Goal: Task Accomplishment & Management: Manage account settings

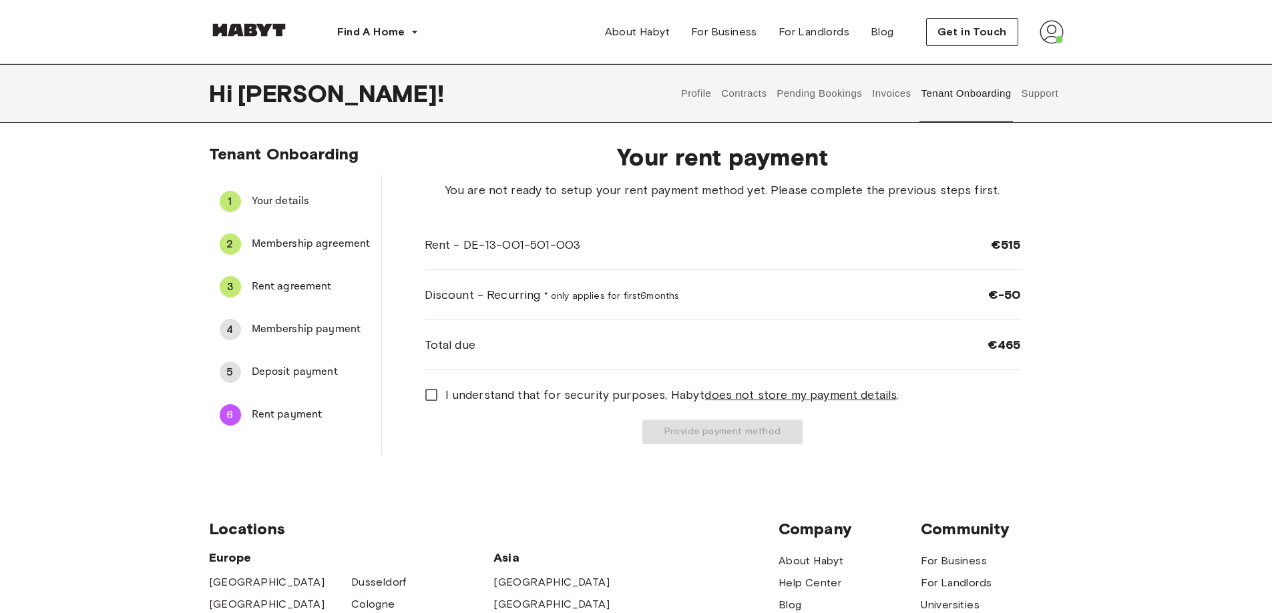
click at [1055, 37] on img at bounding box center [1051, 32] width 24 height 24
click at [1000, 63] on span "Profile" at bounding box center [1010, 63] width 33 height 16
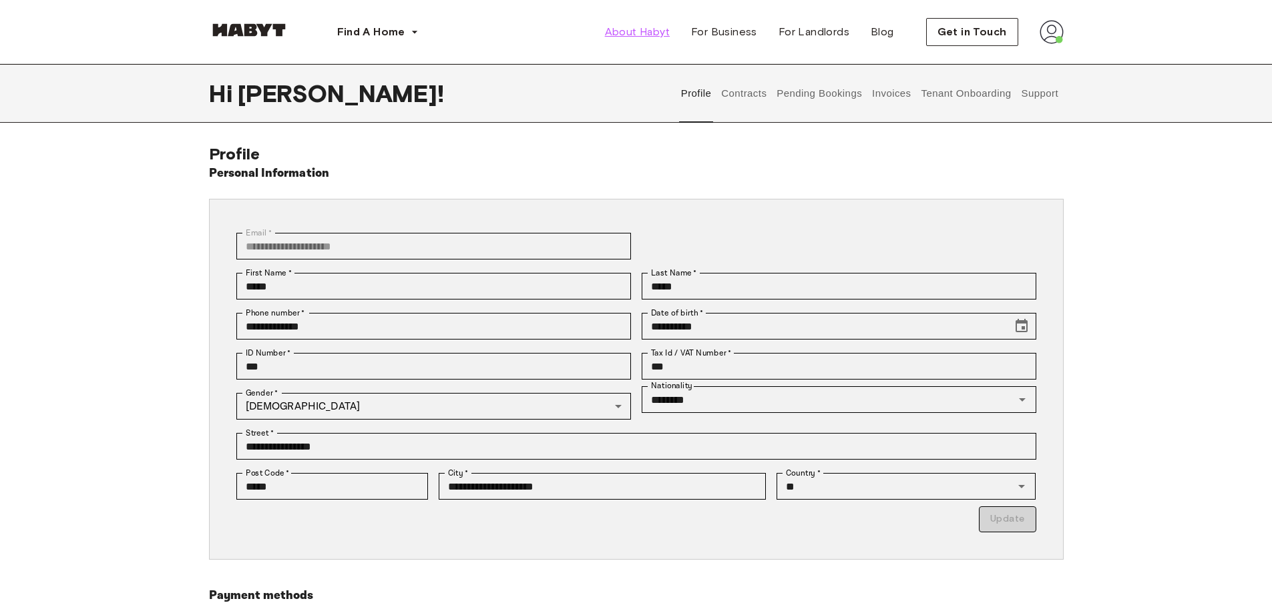
click at [654, 32] on span "About Habyt" at bounding box center [637, 32] width 65 height 16
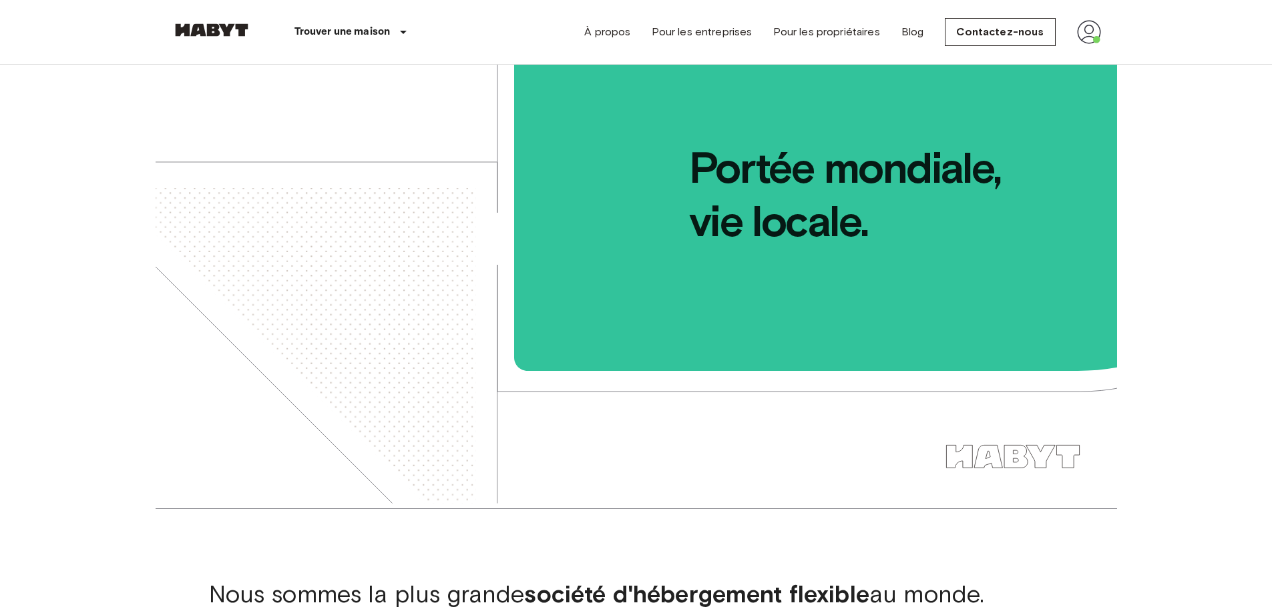
click at [1096, 38] on img at bounding box center [1089, 32] width 24 height 24
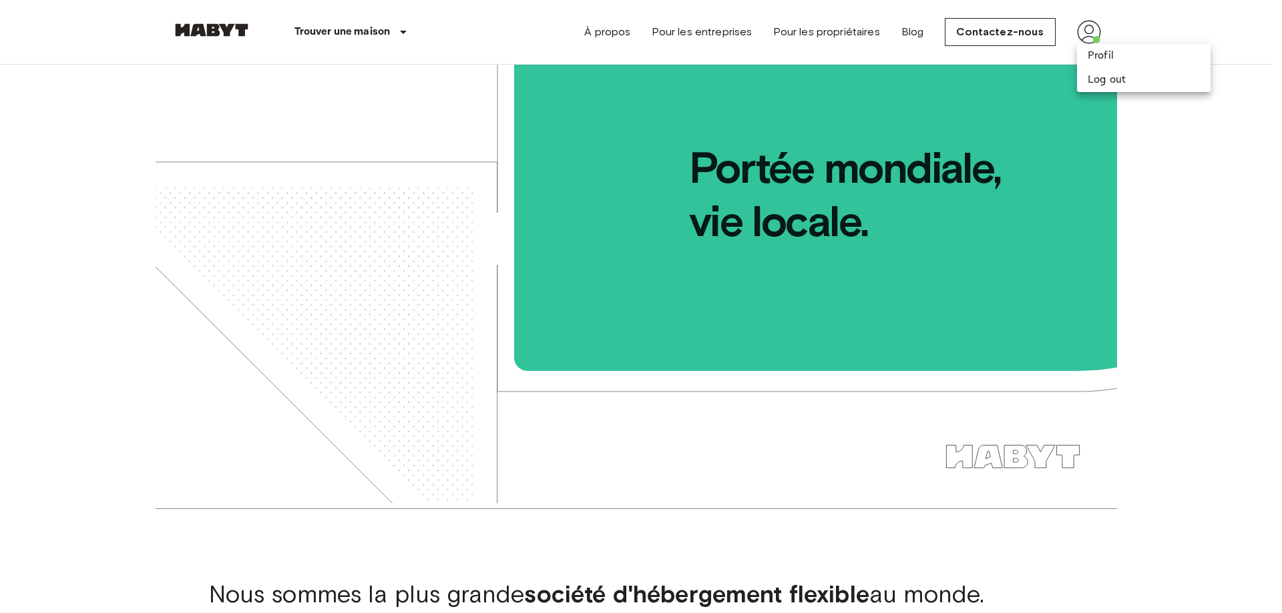
click at [834, 26] on div at bounding box center [641, 306] width 1282 height 613
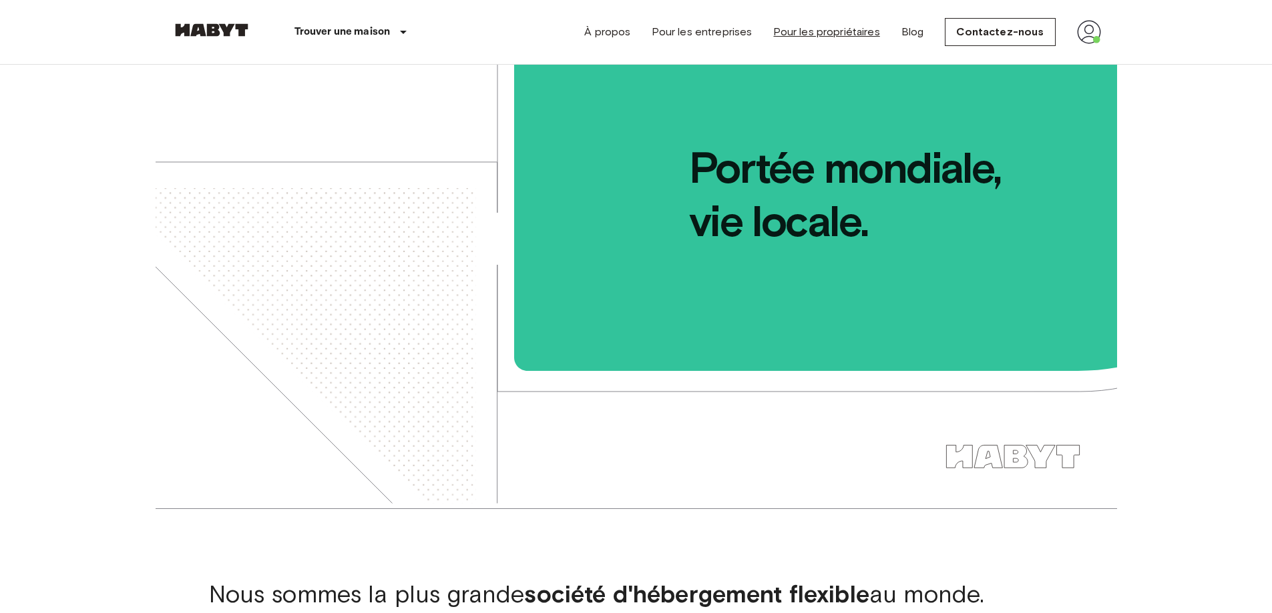
click at [846, 28] on link "Pour les propriétaires" at bounding box center [826, 32] width 106 height 16
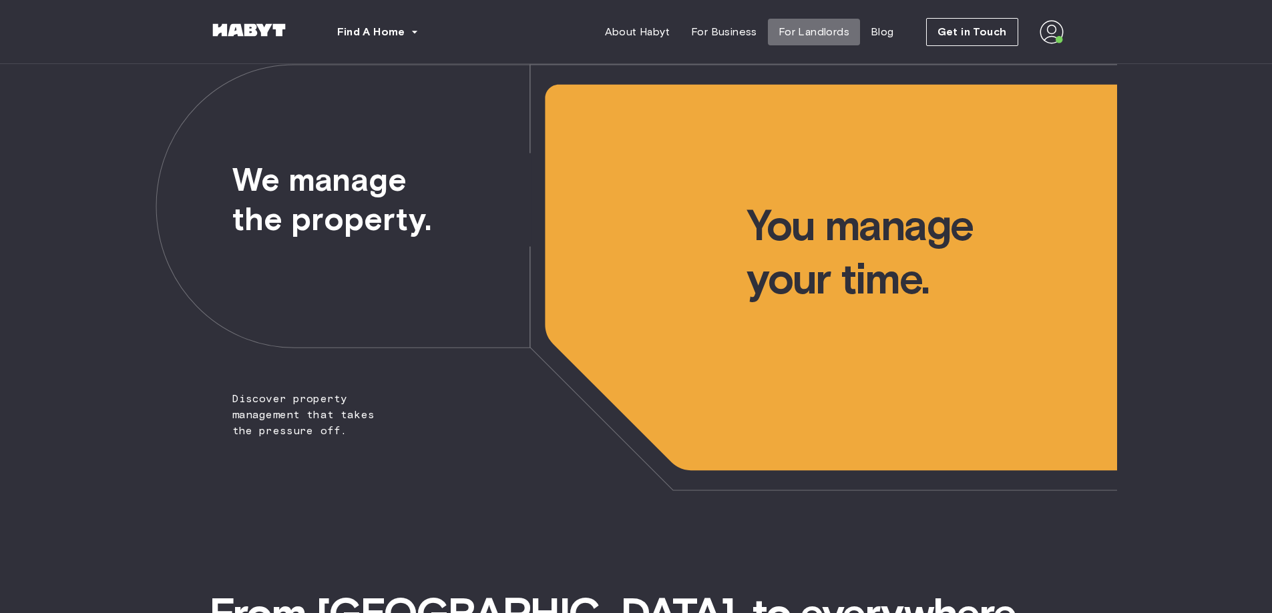
click at [834, 34] on span "For Landlords" at bounding box center [813, 32] width 71 height 16
click at [956, 31] on span "Get in Touch" at bounding box center [971, 32] width 69 height 16
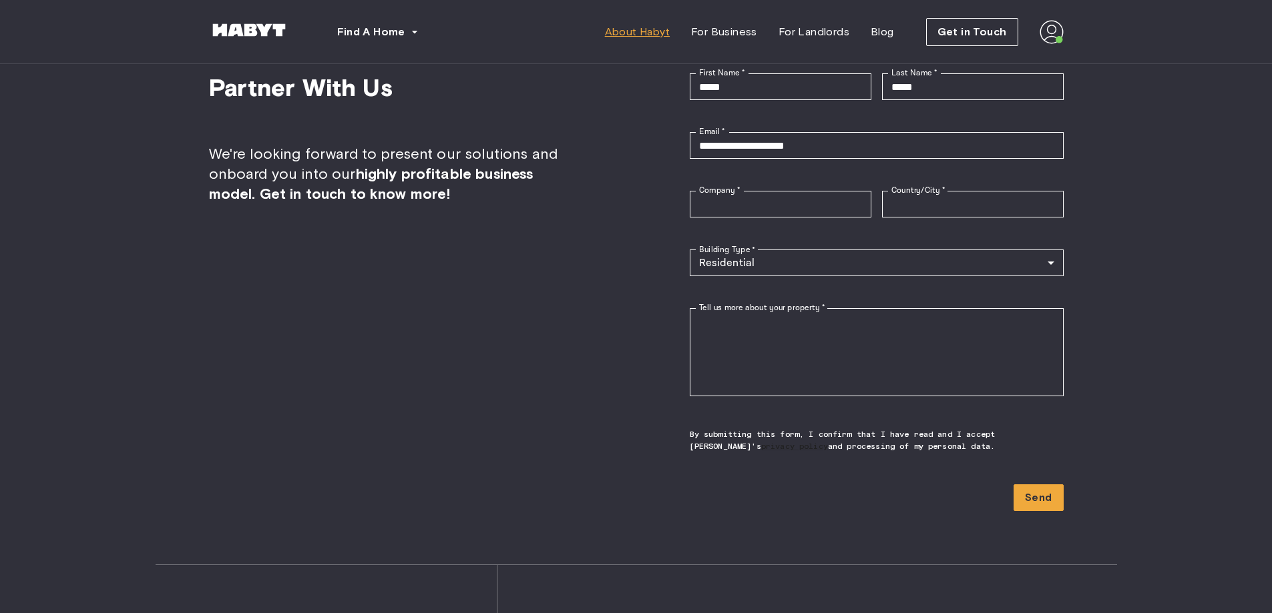
click at [655, 31] on span "About Habyt" at bounding box center [637, 32] width 65 height 16
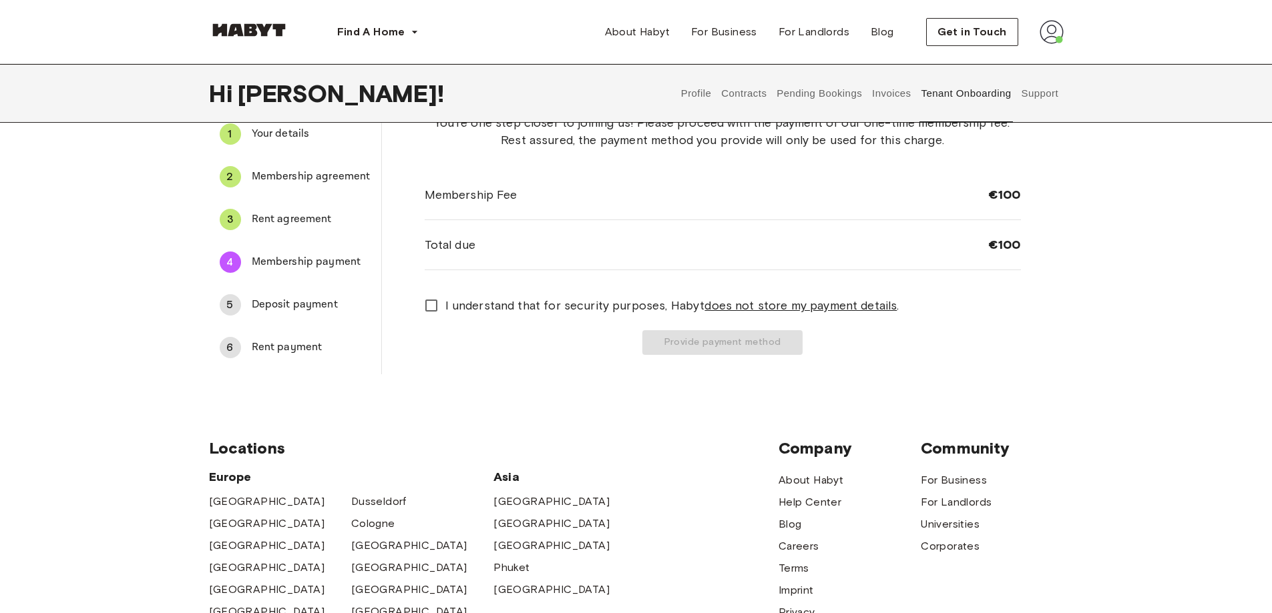
scroll to position [67, 0]
click at [788, 339] on button "Provide payment method" at bounding box center [722, 343] width 160 height 25
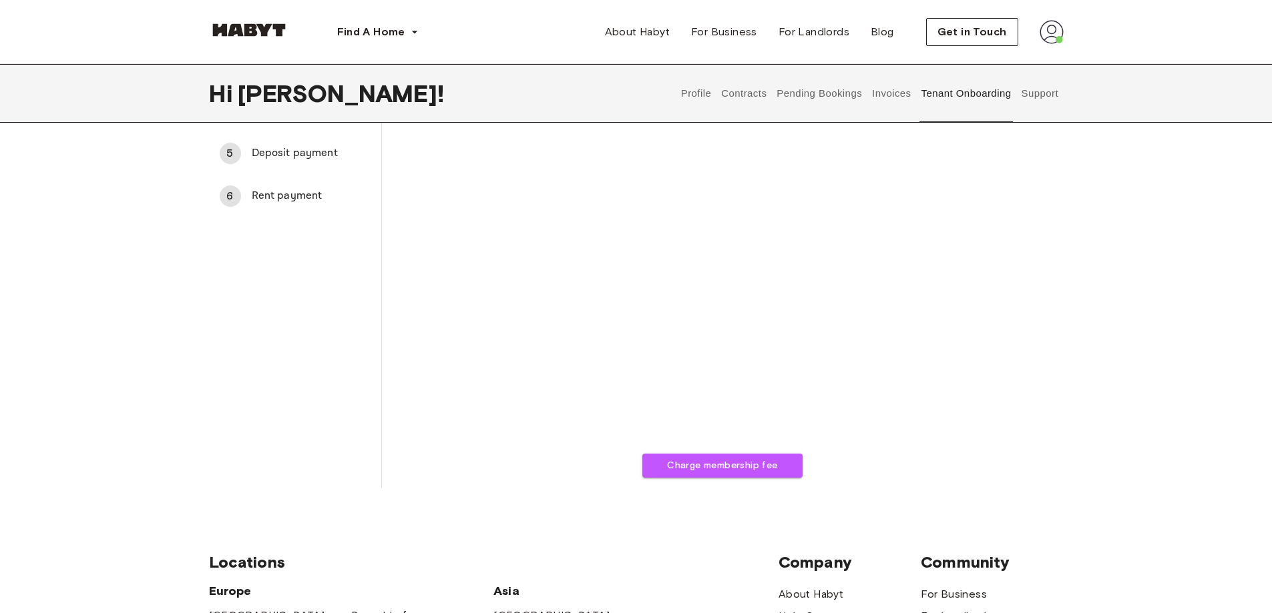
scroll to position [267, 0]
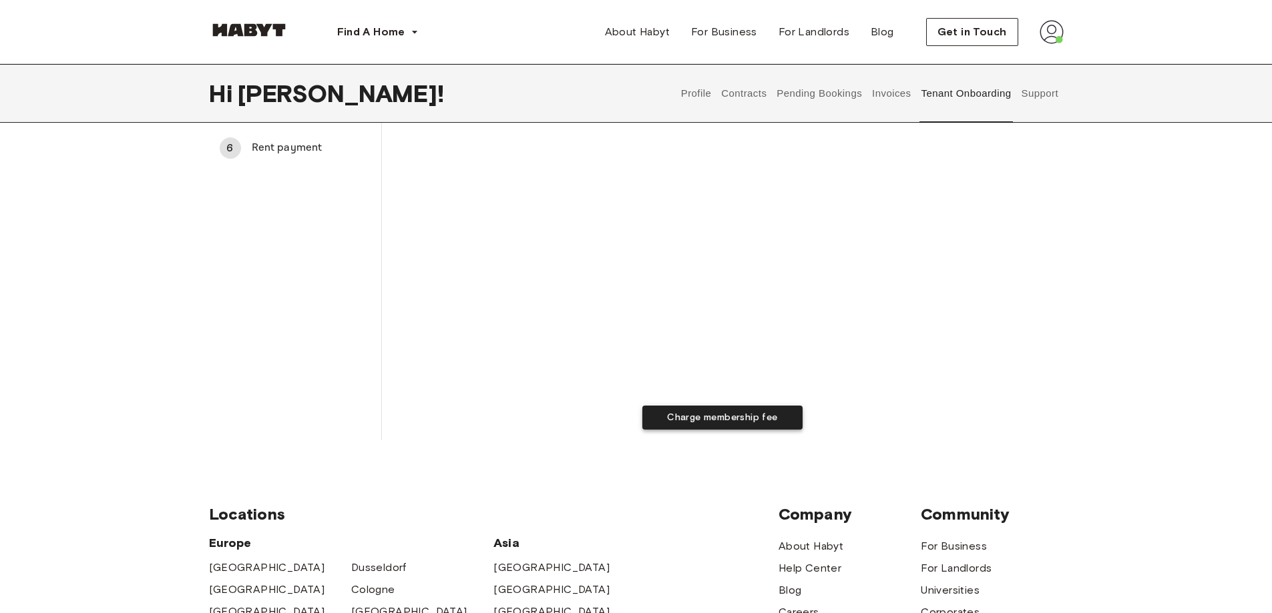
click at [673, 423] on button "Charge membership fee" at bounding box center [722, 418] width 160 height 25
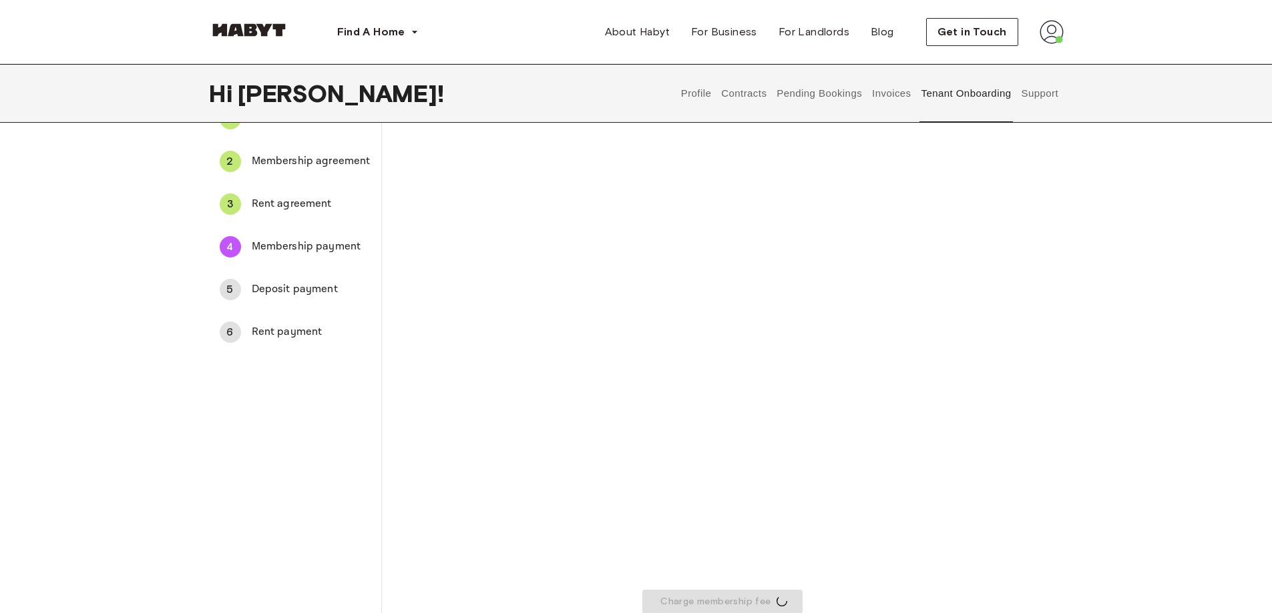
scroll to position [67, 0]
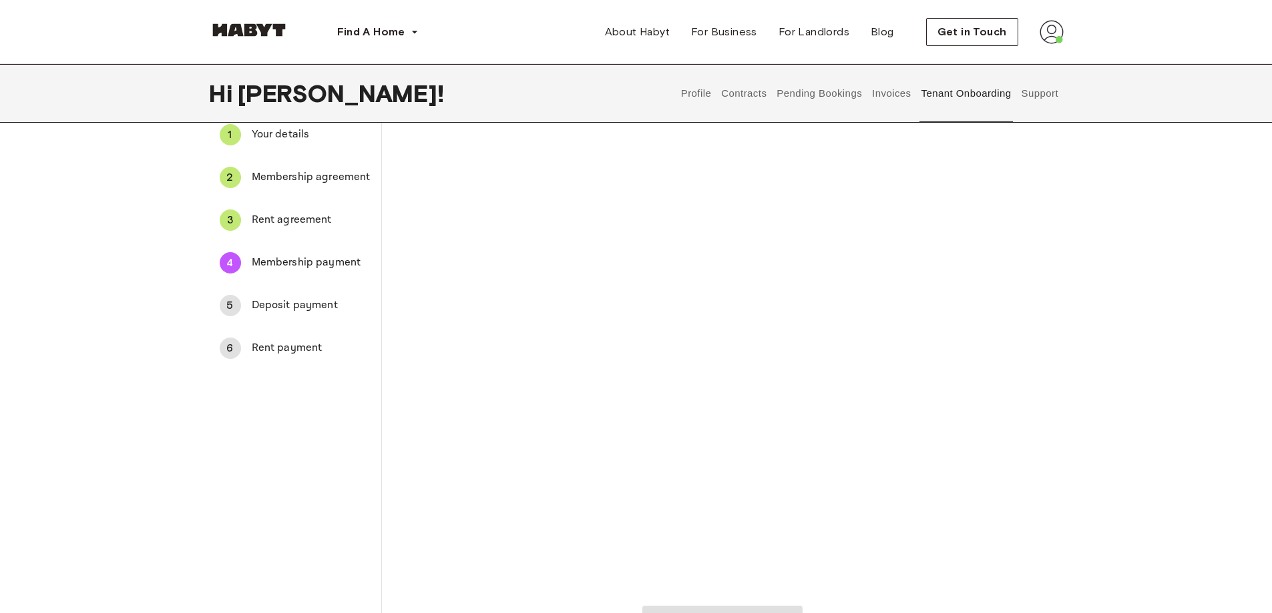
click at [396, 379] on div "Your membership fee payment Charge membership fee" at bounding box center [722, 352] width 681 height 575
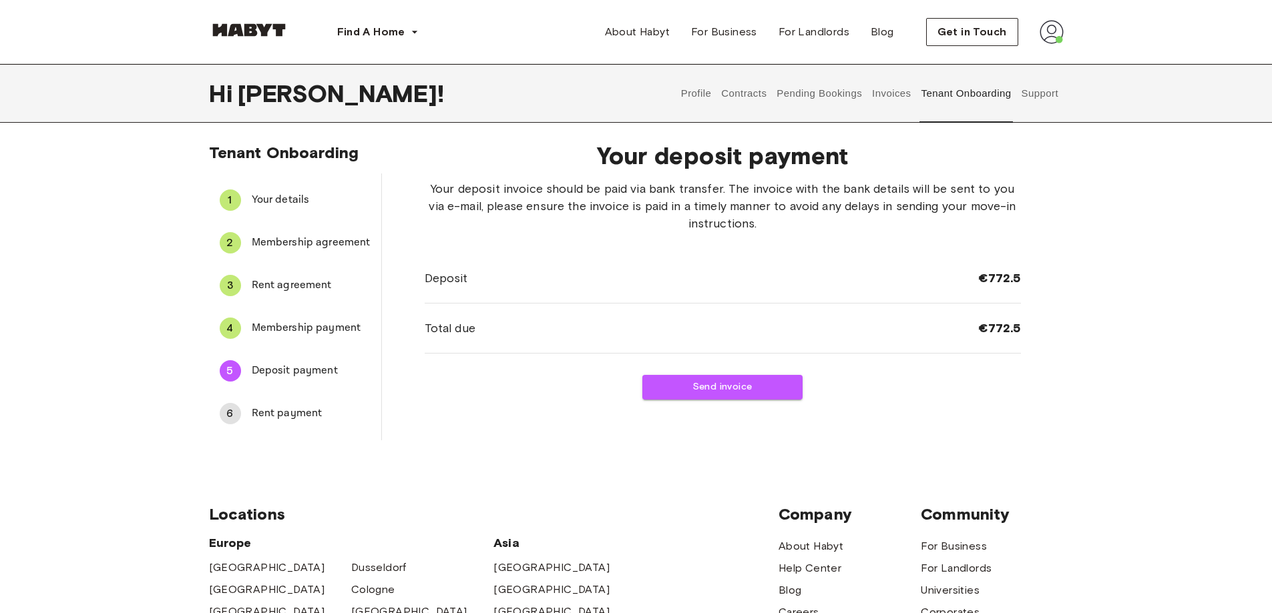
scroll to position [0, 0]
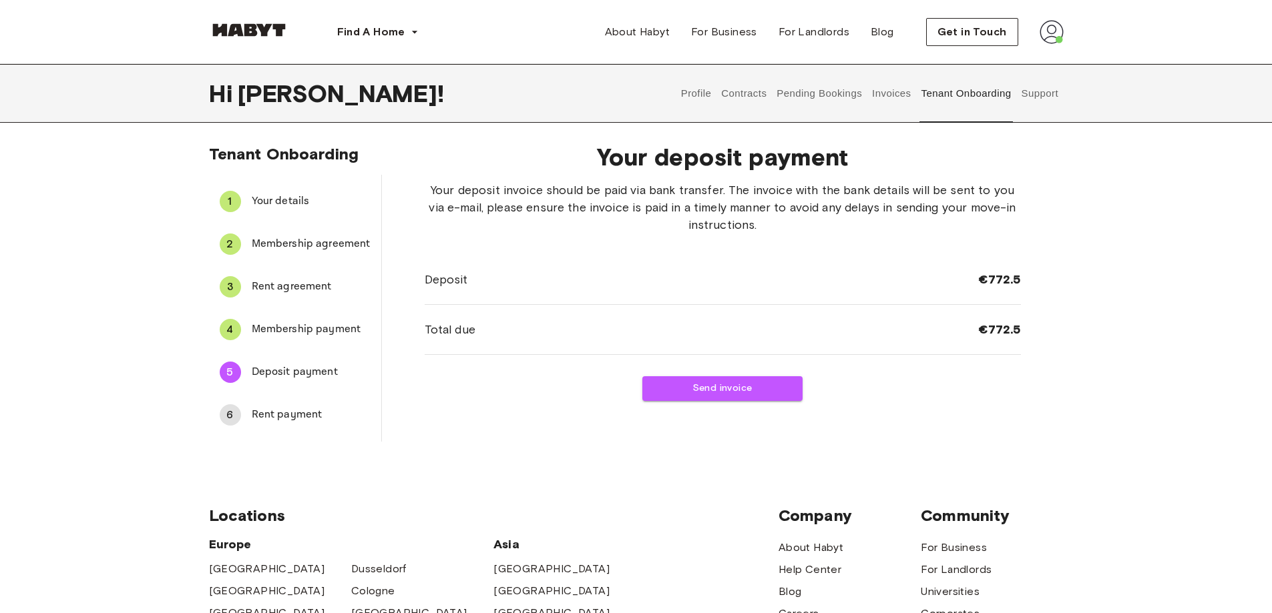
click at [330, 321] on div "4 Membership payment" at bounding box center [295, 330] width 172 height 32
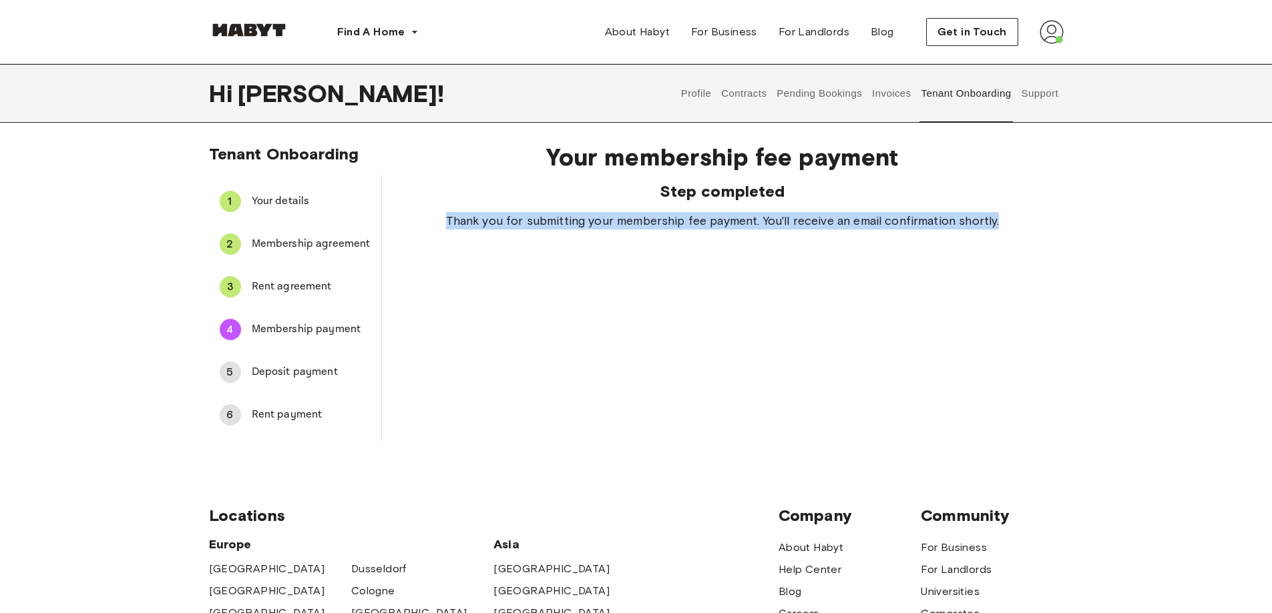
drag, startPoint x: 465, startPoint y: 220, endPoint x: 1047, endPoint y: 258, distance: 583.3
click at [1071, 244] on div "Tenant Onboarding 1 Your details 2 Membership agreement 3 Rent agreement 4 Memb…" at bounding box center [636, 293] width 961 height 298
click at [1014, 281] on div "Your membership fee payment Step completed Thank you for submitting your member…" at bounding box center [722, 287] width 681 height 310
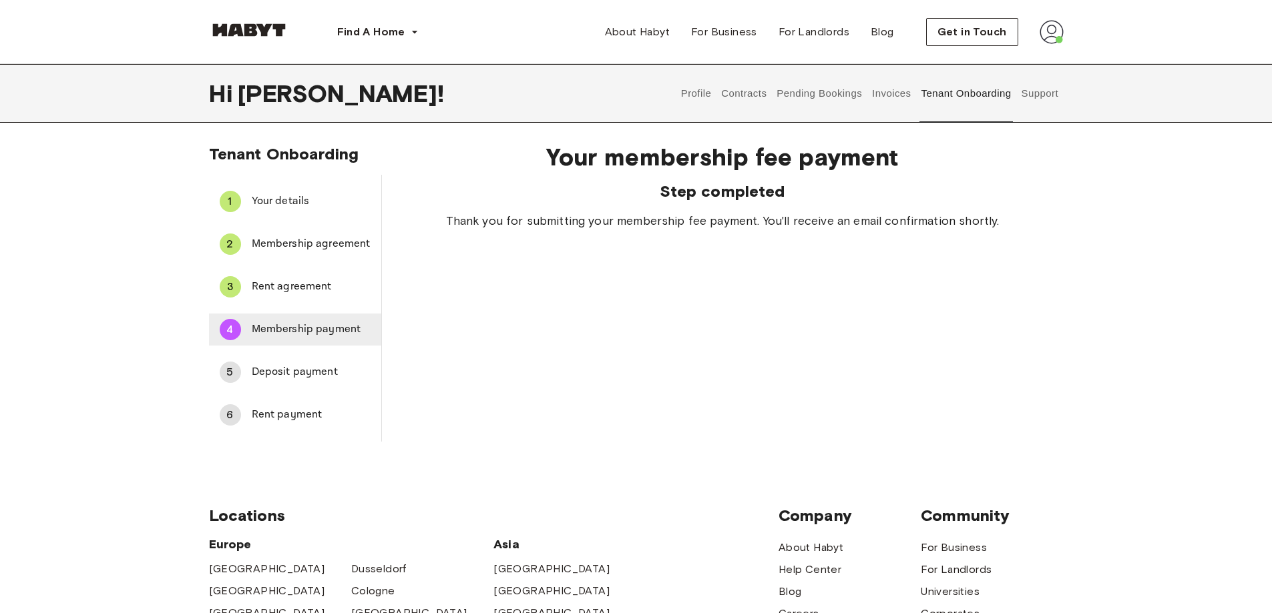
click at [265, 332] on span "Membership payment" at bounding box center [311, 330] width 119 height 16
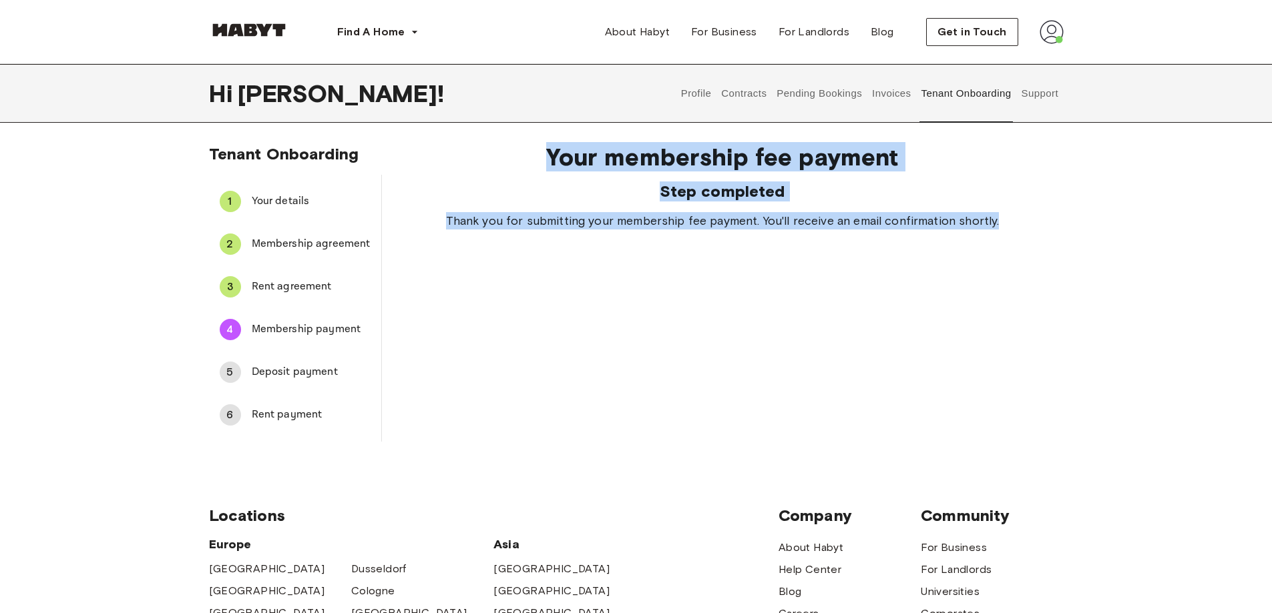
drag, startPoint x: 446, startPoint y: 159, endPoint x: 1048, endPoint y: 332, distance: 626.6
click at [1048, 332] on div "Your membership fee payment Step completed Thank you for submitting your member…" at bounding box center [722, 287] width 681 height 310
click at [992, 343] on div "Your membership fee payment Step completed Thank you for submitting your member…" at bounding box center [722, 287] width 681 height 310
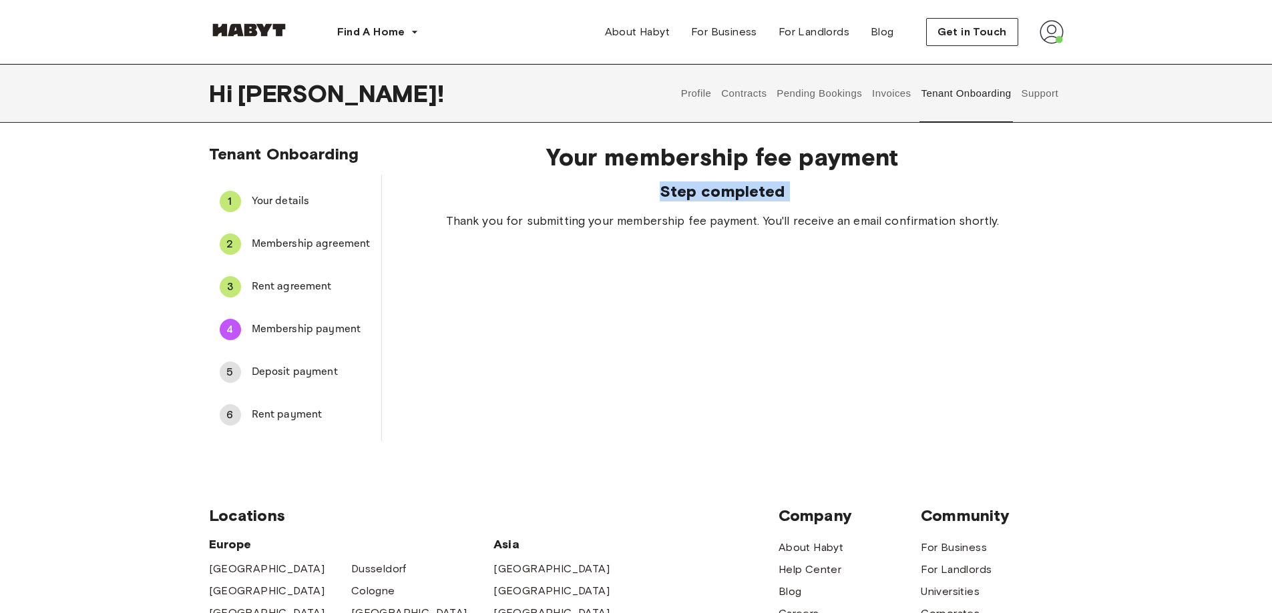
drag, startPoint x: 545, startPoint y: 224, endPoint x: 504, endPoint y: 150, distance: 84.5
click at [510, 170] on div "Your membership fee payment Step completed Thank you for submitting your member…" at bounding box center [723, 186] width 596 height 87
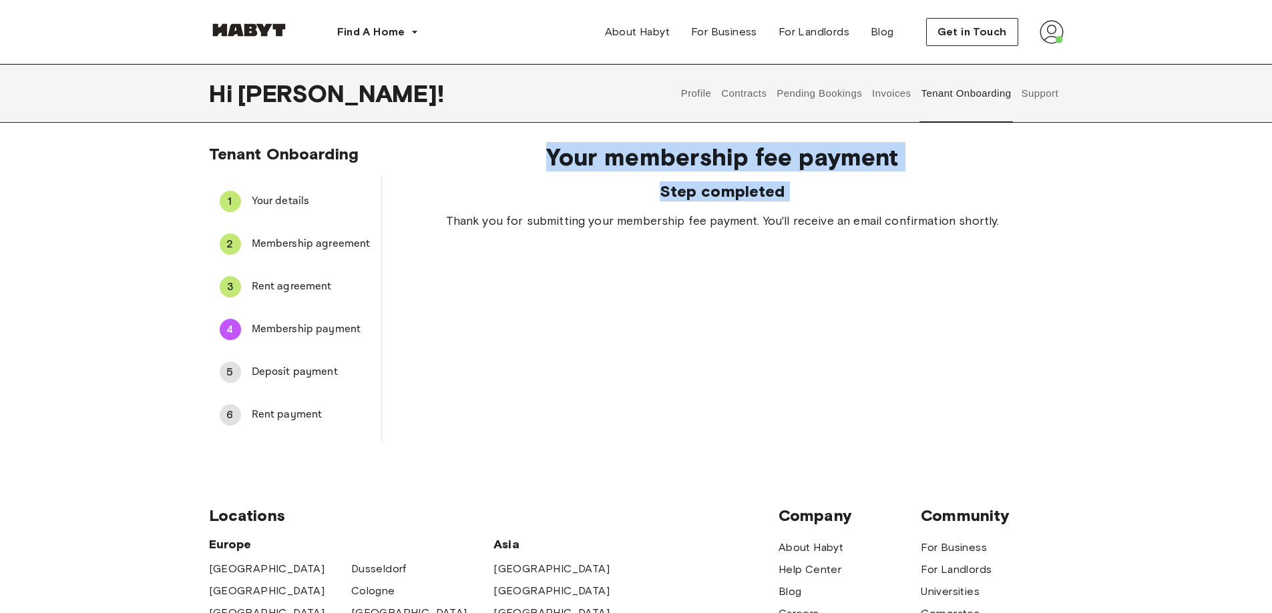
click at [504, 151] on span "Your membership fee payment" at bounding box center [723, 157] width 596 height 28
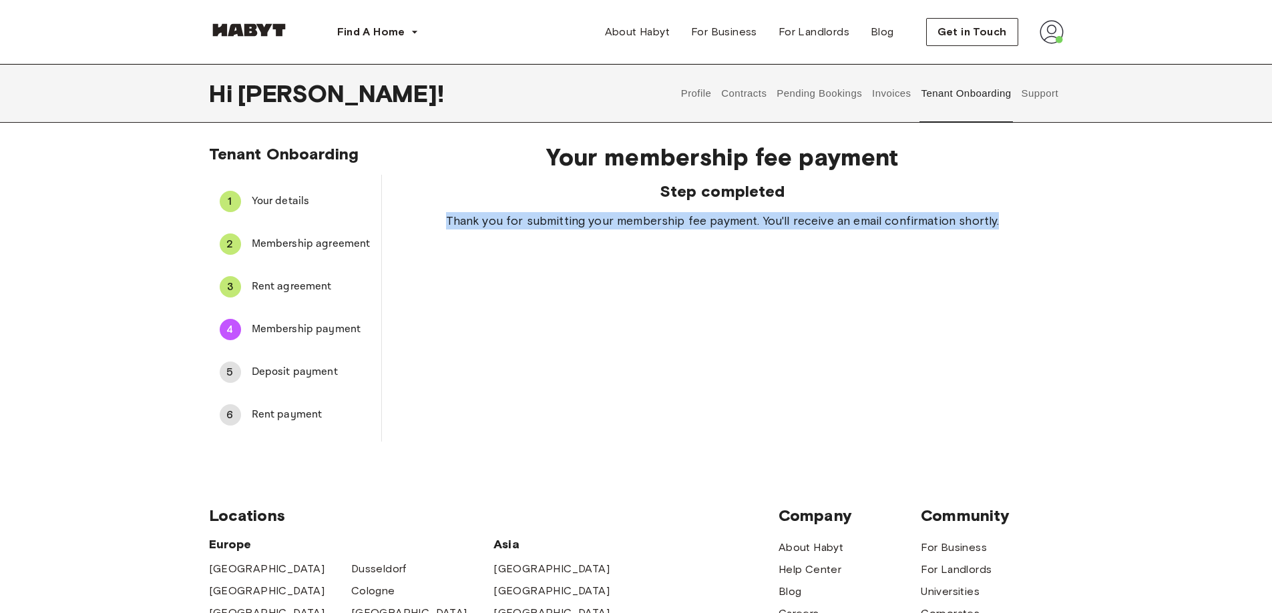
drag, startPoint x: 434, startPoint y: 224, endPoint x: 1007, endPoint y: 269, distance: 575.1
click at [1007, 269] on div "Your membership fee payment Step completed Thank you for submitting your member…" at bounding box center [722, 287] width 681 height 310
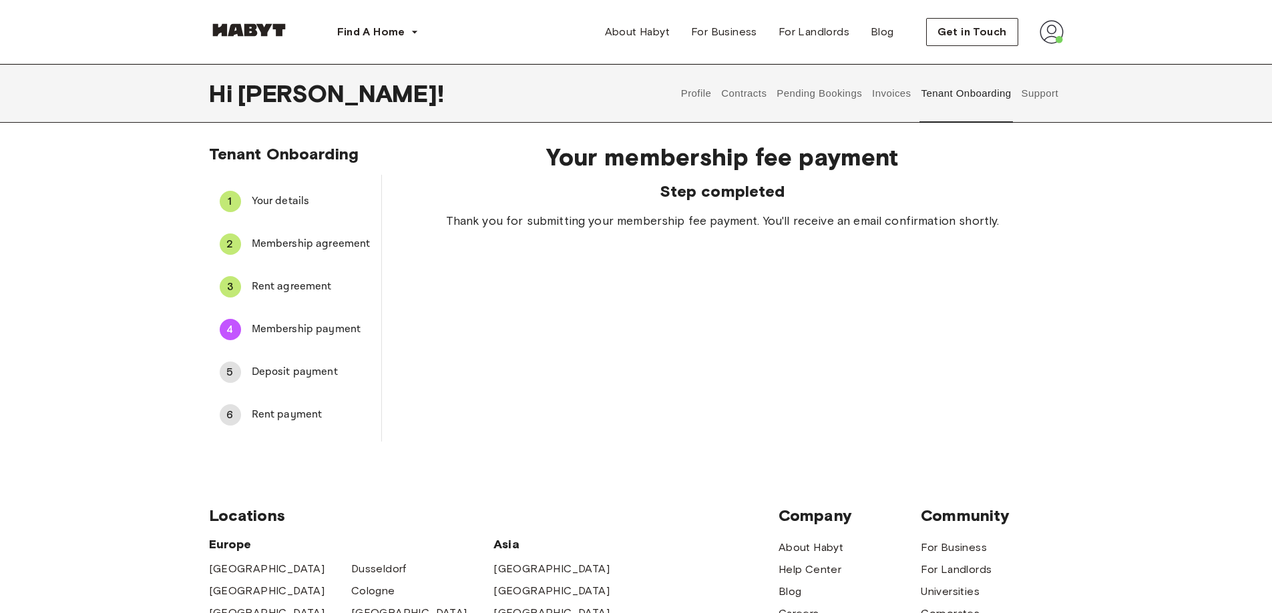
click at [313, 371] on span "Deposit payment" at bounding box center [311, 372] width 119 height 16
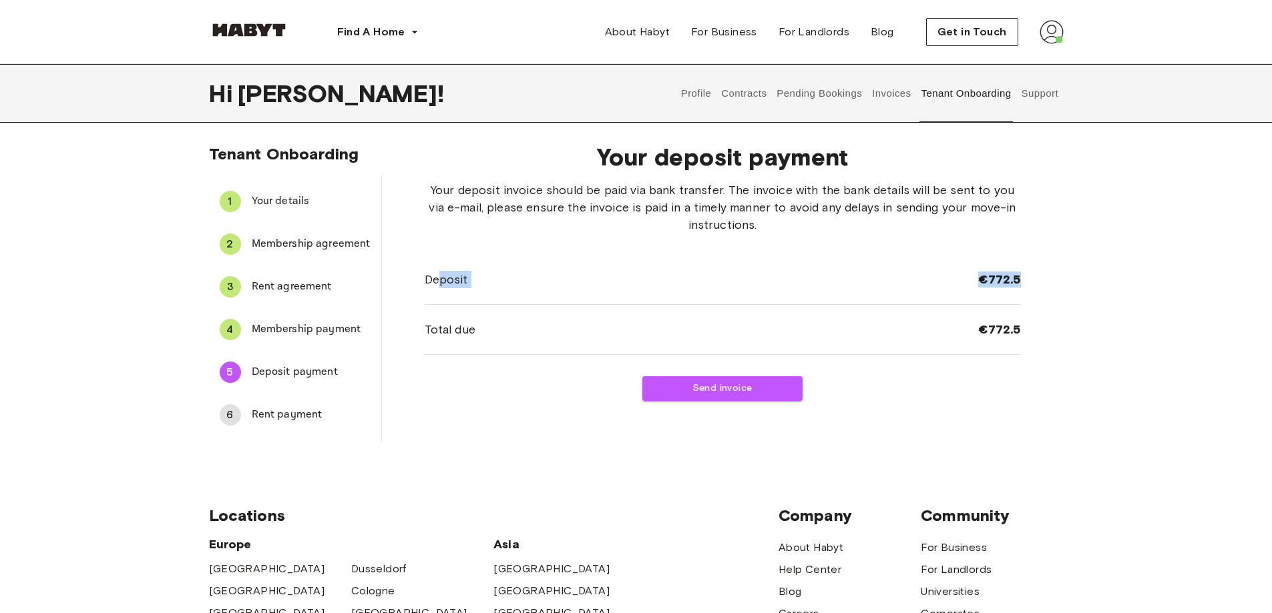
drag, startPoint x: 456, startPoint y: 277, endPoint x: 1059, endPoint y: 280, distance: 602.7
click at [1063, 280] on div "Your deposit payment Your deposit invoice should be paid via bank transfer. The…" at bounding box center [722, 287] width 681 height 310
click at [1053, 280] on div "Your deposit payment Your deposit invoice should be paid via bank transfer. The…" at bounding box center [722, 287] width 681 height 310
click at [973, 370] on div "Your deposit invoice should be paid via bank transfer. The invoice with the ban…" at bounding box center [723, 292] width 596 height 220
click at [711, 392] on button "Send invoice" at bounding box center [722, 388] width 160 height 25
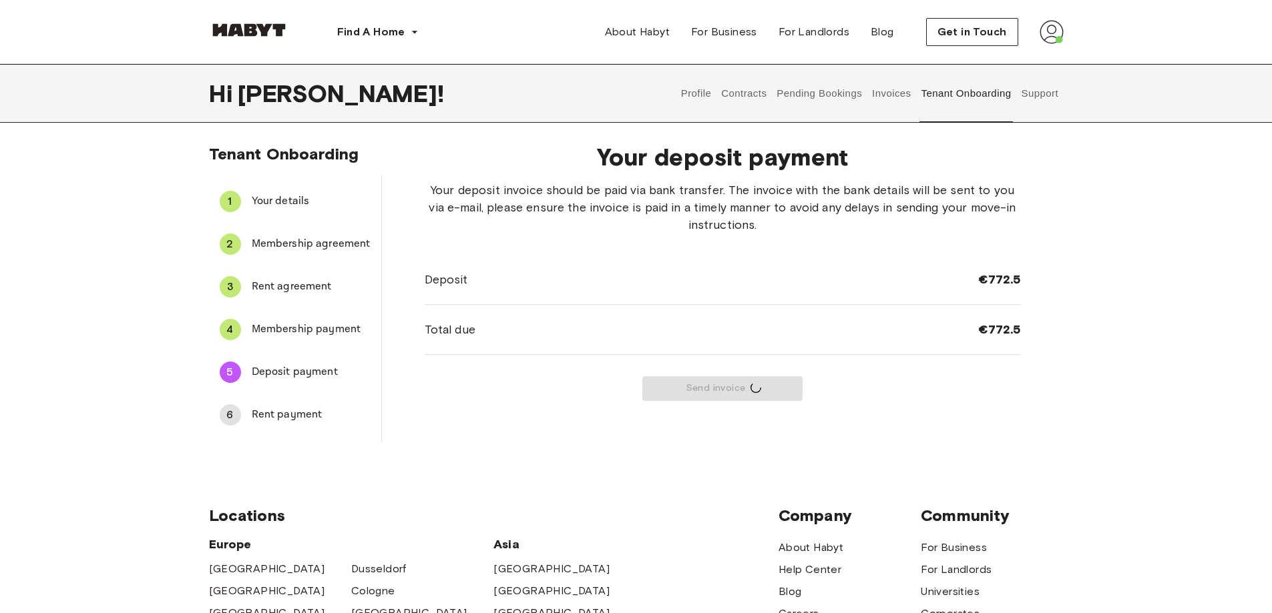
click at [307, 334] on span "Membership payment" at bounding box center [311, 330] width 119 height 16
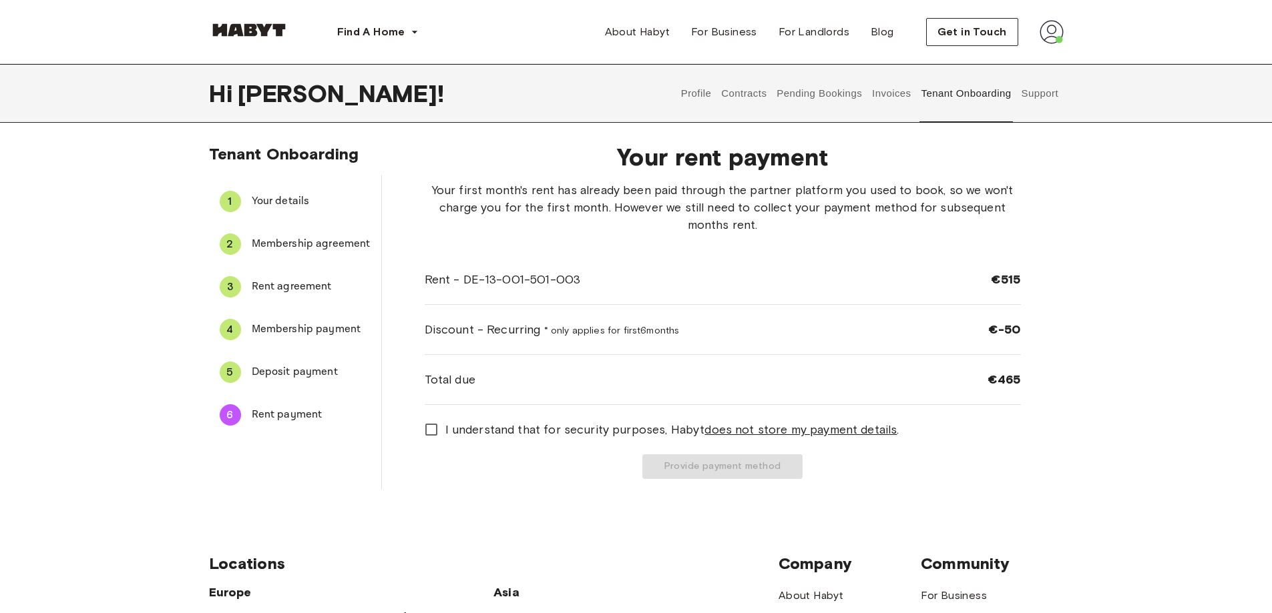
click at [296, 366] on span "Deposit payment" at bounding box center [311, 372] width 119 height 16
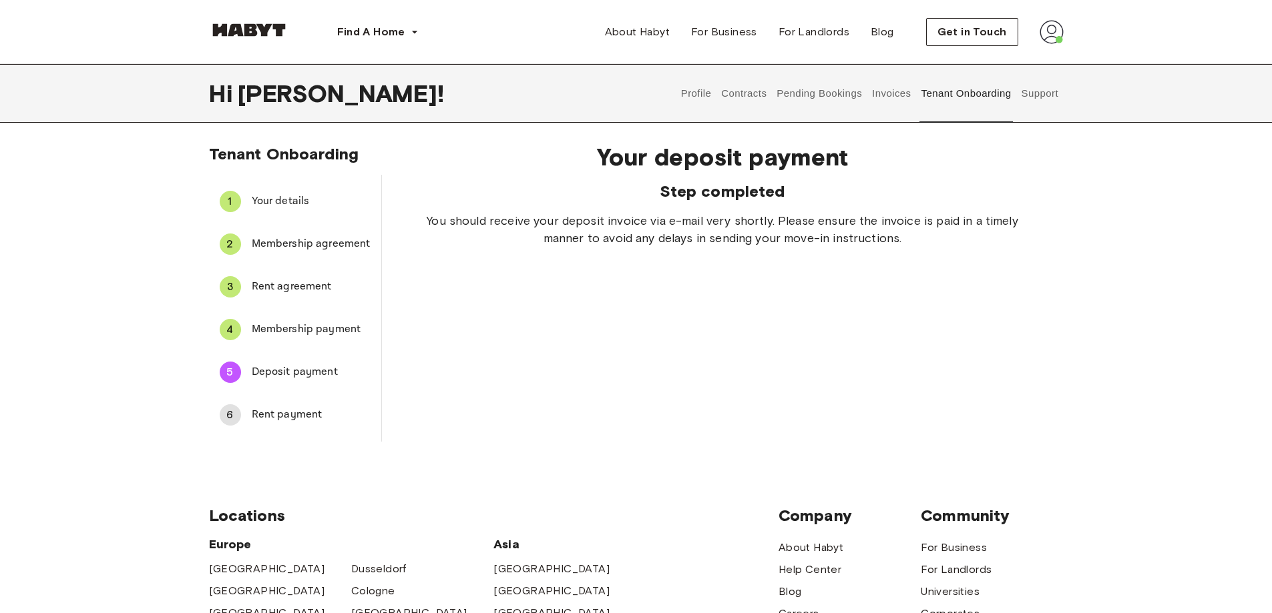
click at [307, 325] on span "Membership payment" at bounding box center [311, 330] width 119 height 16
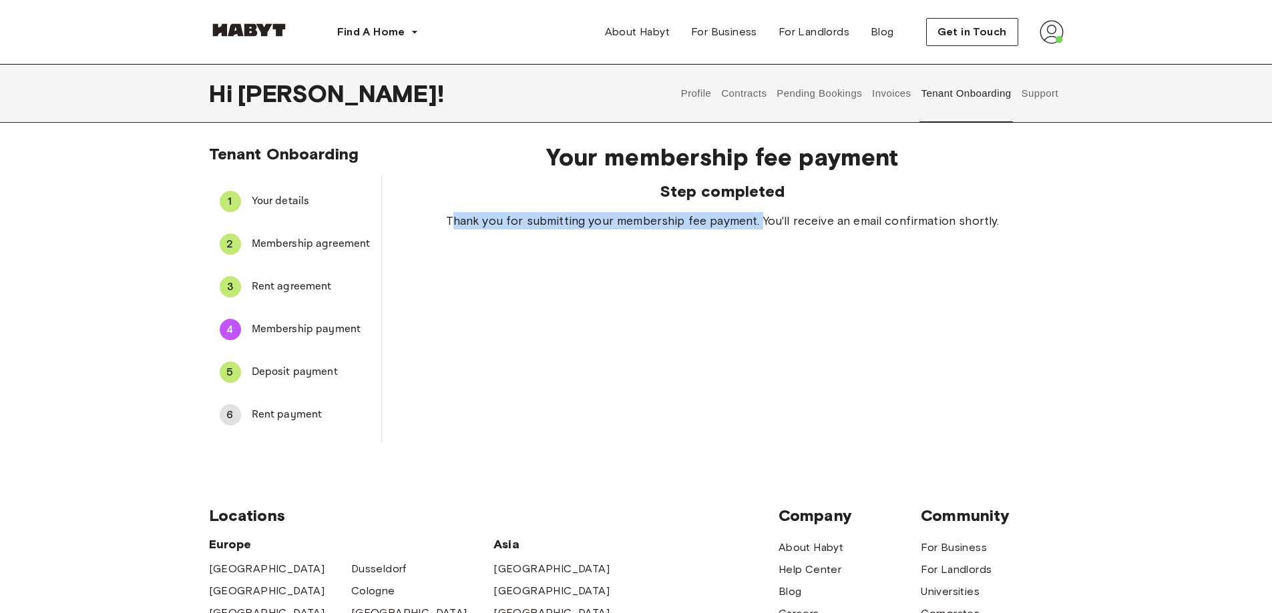
drag, startPoint x: 455, startPoint y: 217, endPoint x: 763, endPoint y: 234, distance: 308.2
click at [763, 234] on div "Your membership fee payment Step completed Thank you for submitting your member…" at bounding box center [722, 287] width 681 height 310
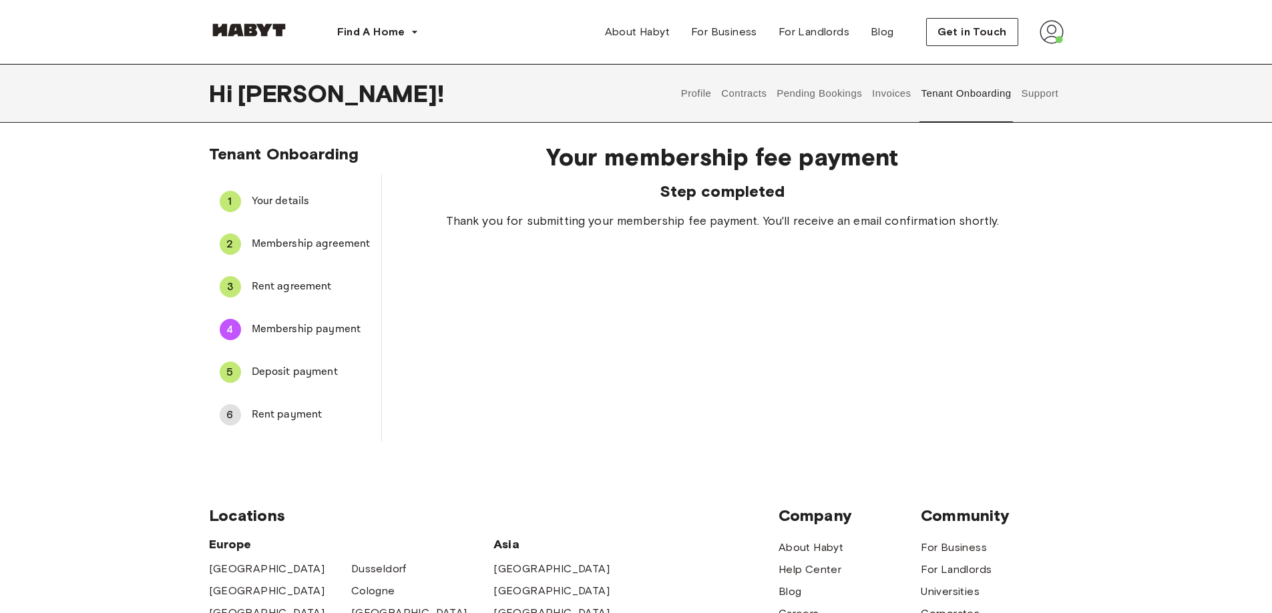
click at [769, 233] on div "Your membership fee payment Step completed Thank you for submitting your member…" at bounding box center [722, 287] width 681 height 310
click at [299, 372] on span "Deposit payment" at bounding box center [311, 372] width 119 height 16
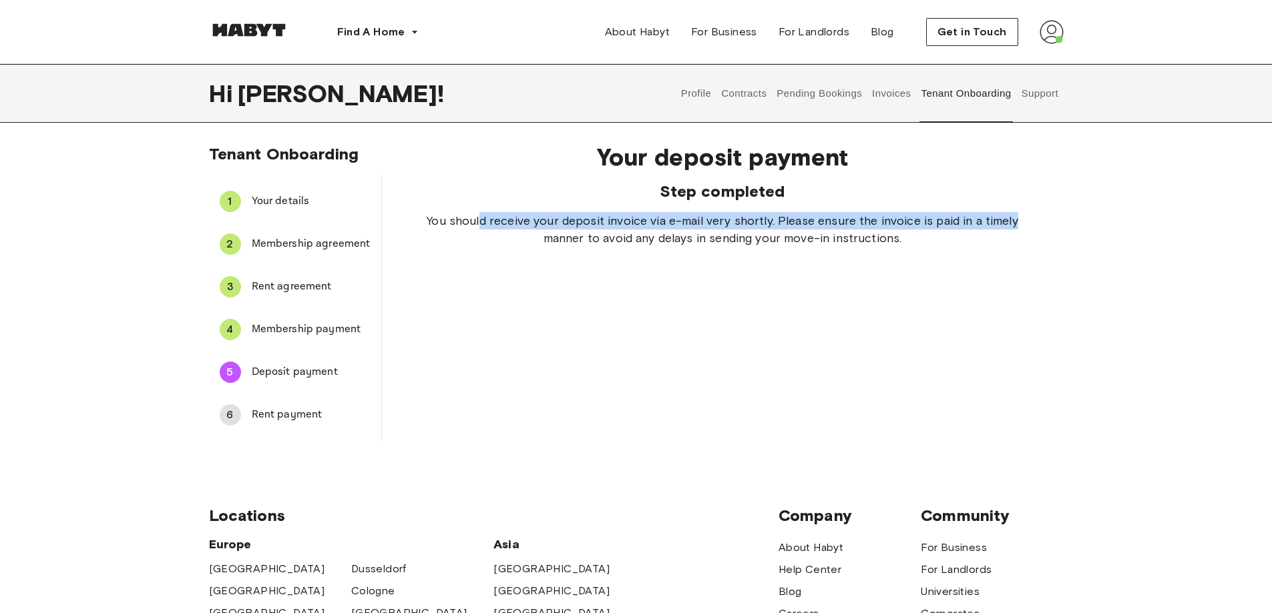
drag, startPoint x: 489, startPoint y: 224, endPoint x: 1038, endPoint y: 224, distance: 549.3
click at [1038, 224] on div "Your deposit payment Step completed You should receive your deposit invoice via…" at bounding box center [722, 287] width 681 height 310
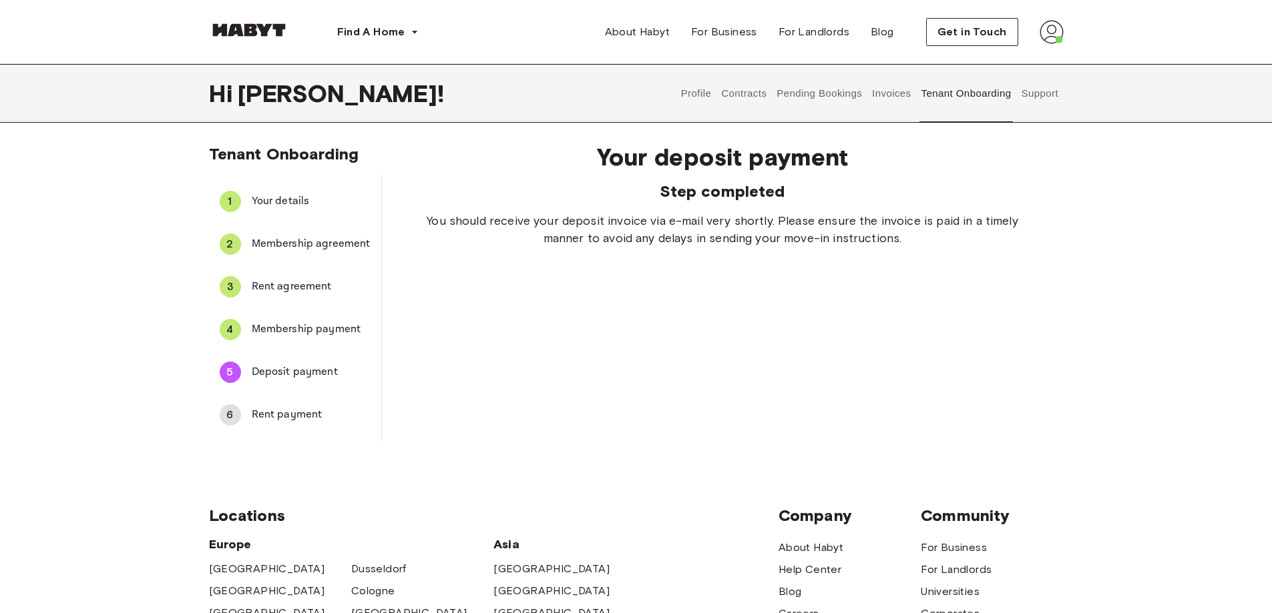
click at [745, 288] on div "Your deposit payment Step completed You should receive your deposit invoice via…" at bounding box center [722, 287] width 681 height 310
click at [740, 233] on span "You should receive your deposit invoice via e-mail very shortly. Please ensure …" at bounding box center [723, 229] width 596 height 35
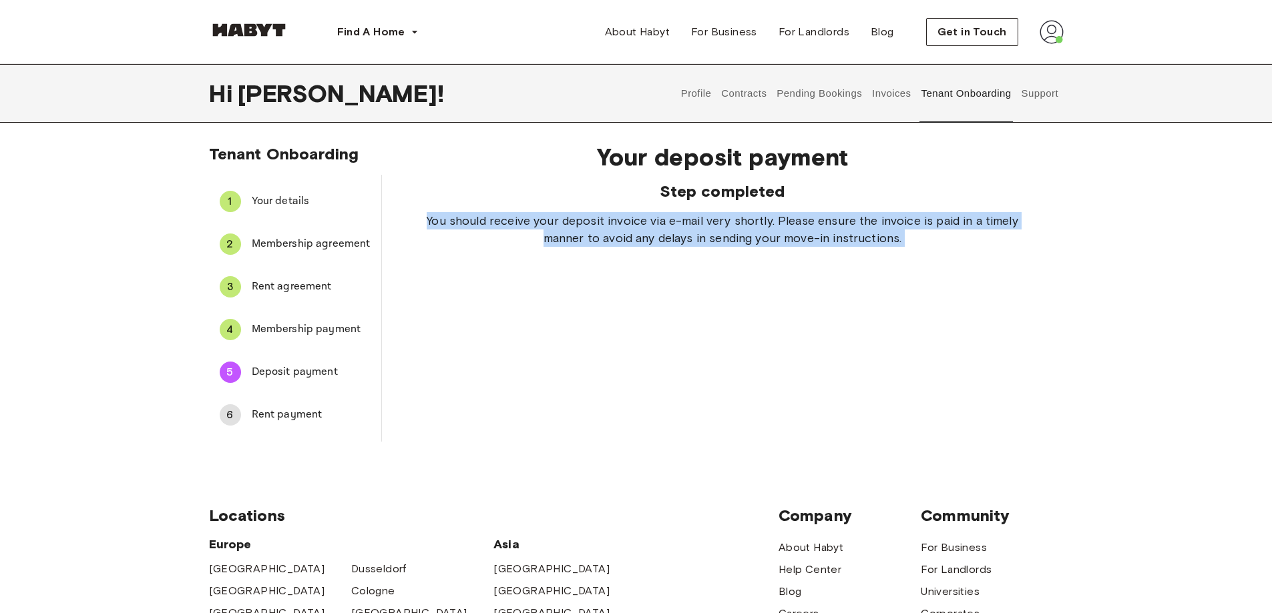
click at [740, 233] on span "You should receive your deposit invoice via e-mail very shortly. Please ensure …" at bounding box center [723, 229] width 596 height 35
click at [737, 252] on div "Your deposit payment Step completed You should receive your deposit invoice via…" at bounding box center [722, 287] width 681 height 310
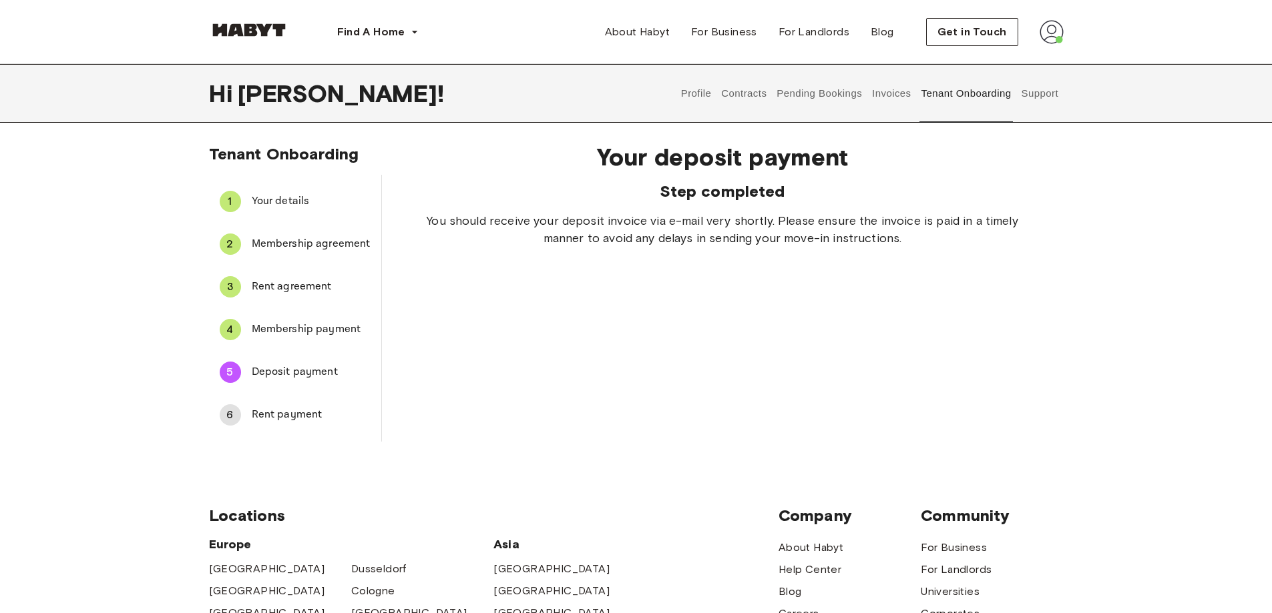
click at [308, 418] on span "Rent payment" at bounding box center [311, 415] width 119 height 16
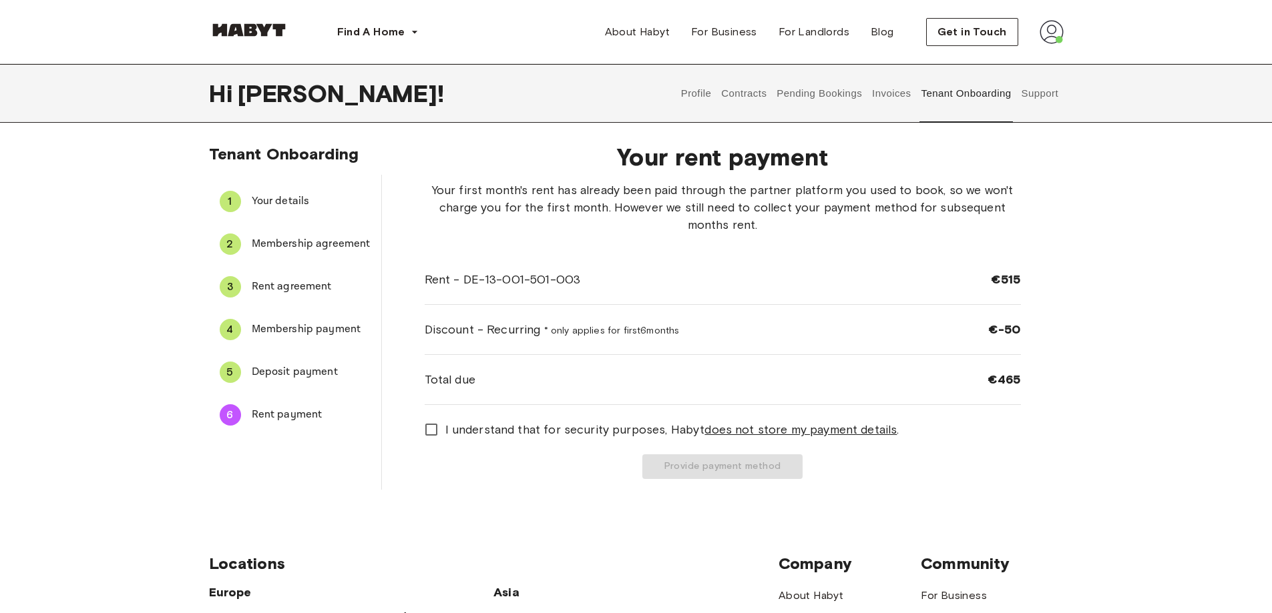
click at [286, 365] on span "Deposit payment" at bounding box center [311, 372] width 119 height 16
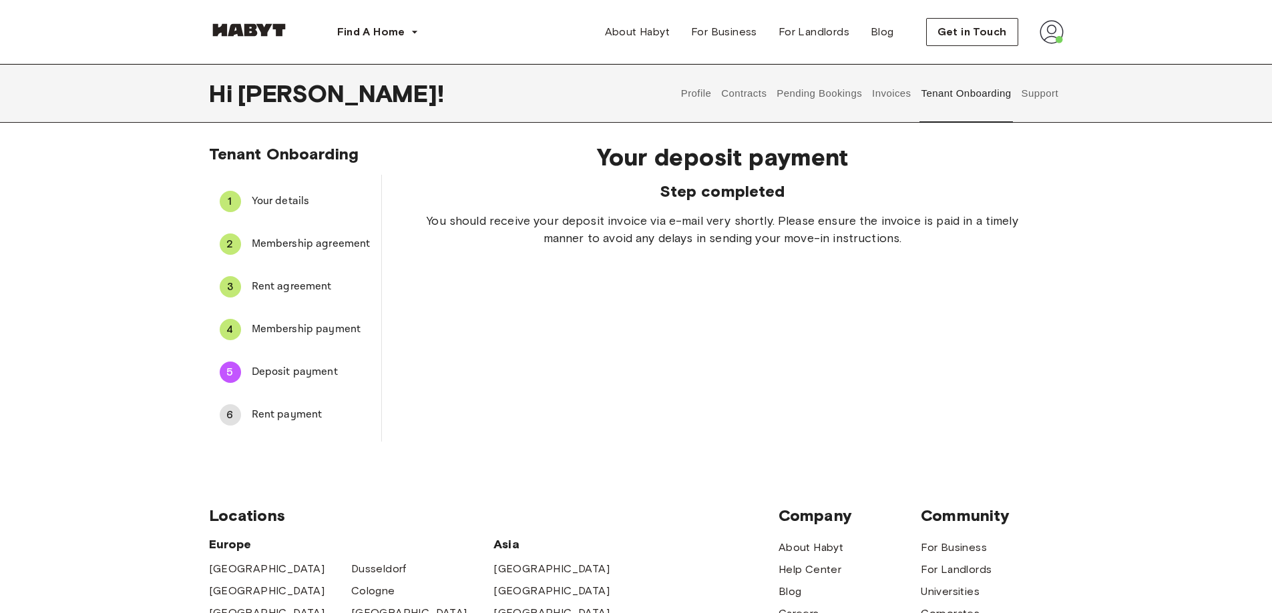
click at [262, 414] on span "Rent payment" at bounding box center [311, 415] width 119 height 16
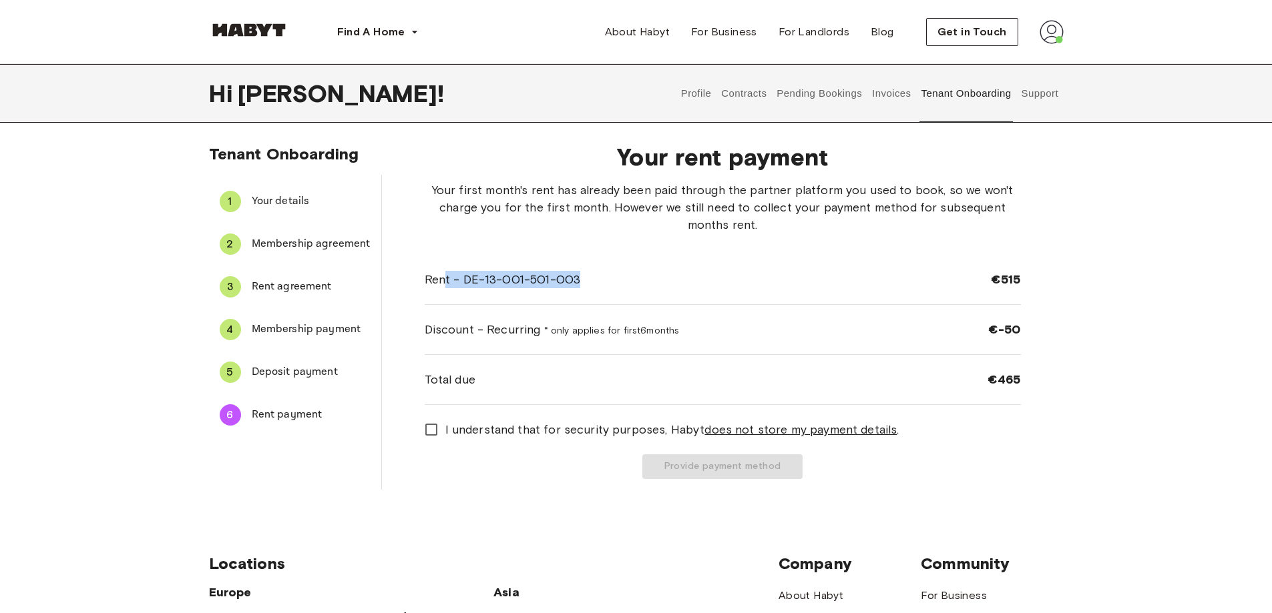
drag, startPoint x: 442, startPoint y: 276, endPoint x: 597, endPoint y: 276, distance: 154.9
click at [597, 276] on div "Rent - DE-13-001-501-003 €515" at bounding box center [723, 280] width 596 height 50
click at [597, 274] on div "Rent - DE-13-001-501-003 €515" at bounding box center [723, 280] width 596 height 50
click at [308, 372] on span "Deposit payment" at bounding box center [311, 372] width 119 height 16
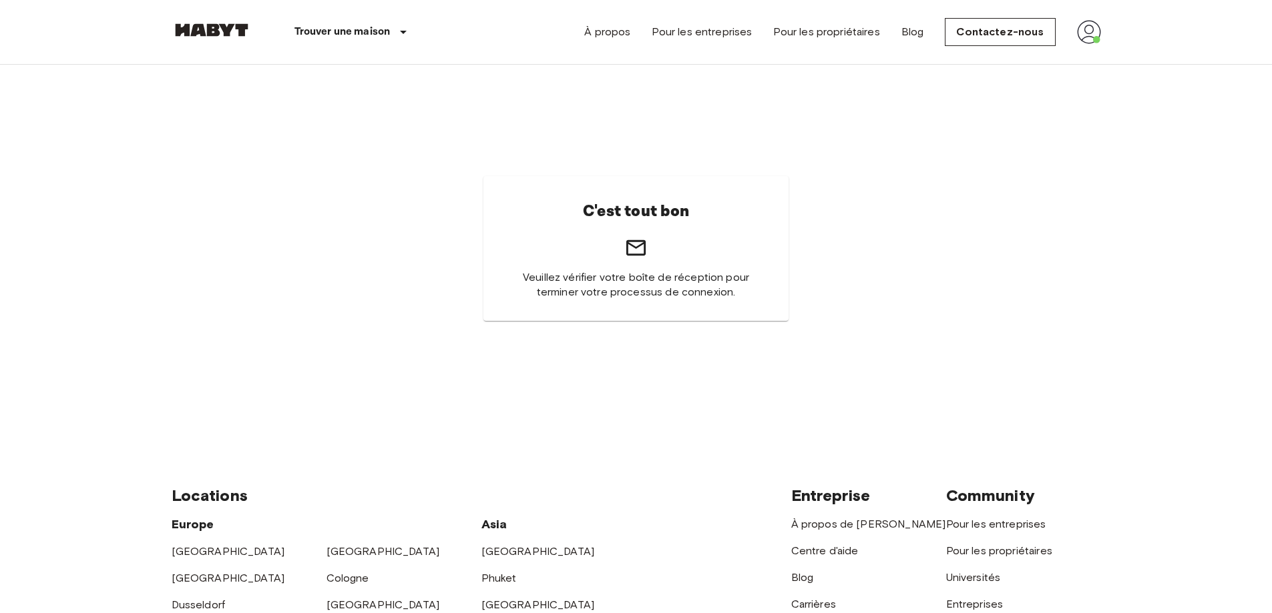
click at [1095, 37] on img at bounding box center [1089, 32] width 24 height 24
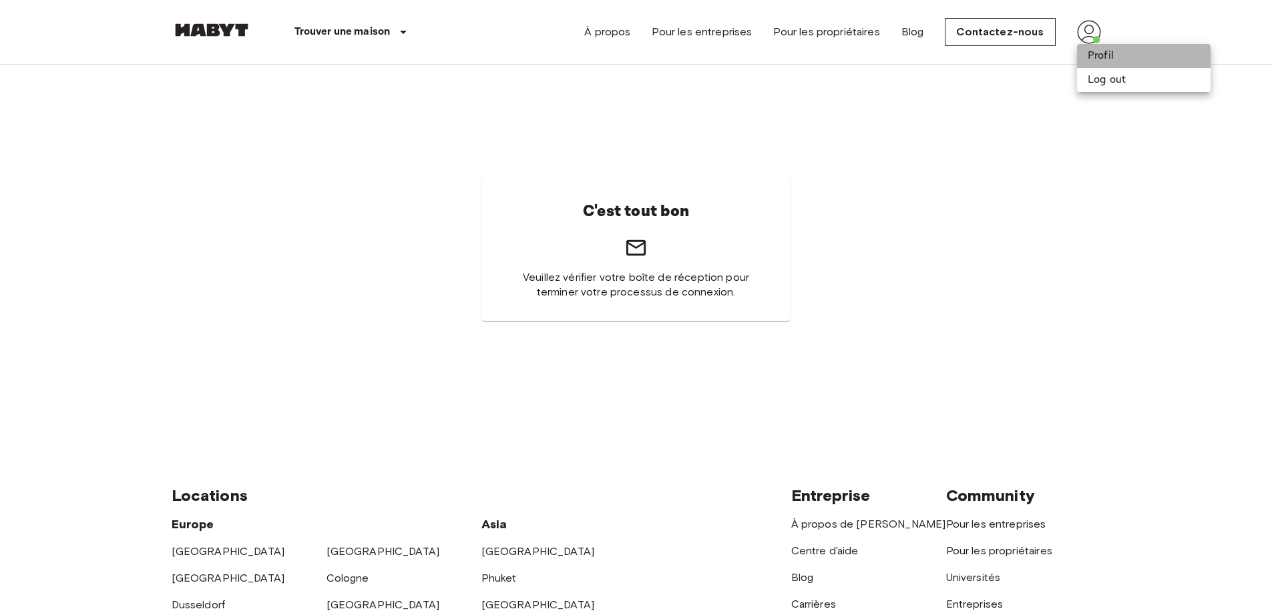
click at [1095, 56] on li "Profil" at bounding box center [1143, 56] width 133 height 24
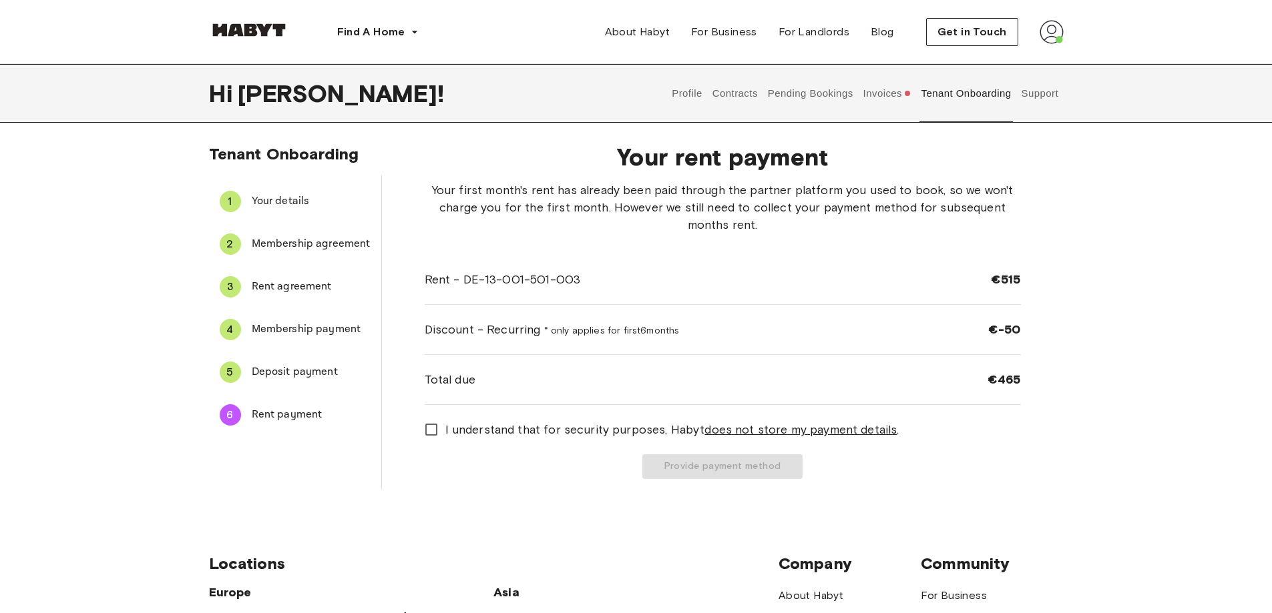
click at [257, 366] on span "Deposit payment" at bounding box center [311, 372] width 119 height 16
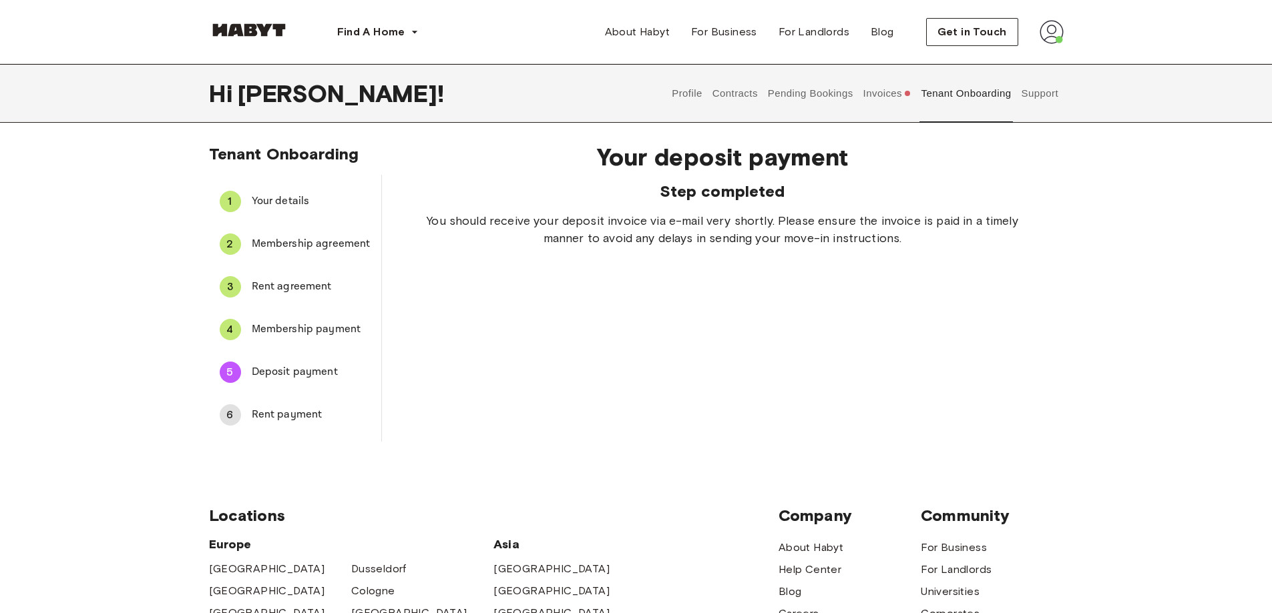
click at [280, 410] on span "Rent payment" at bounding box center [311, 415] width 119 height 16
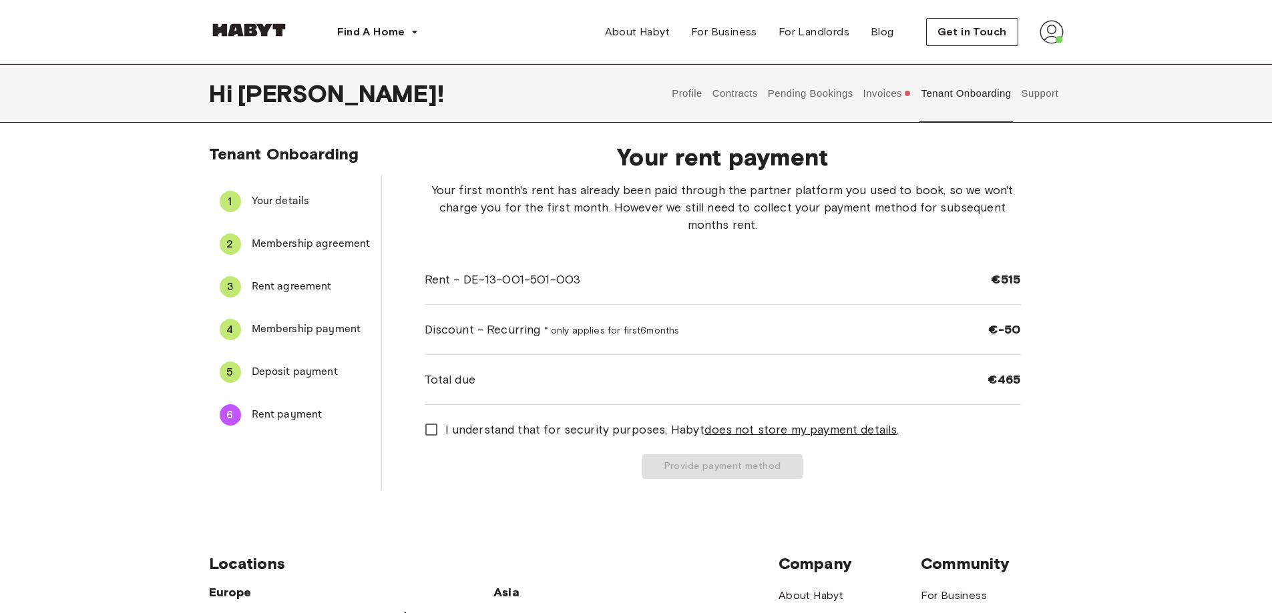
click at [955, 208] on span "Your first month's rent has already been paid through the partner platform you …" at bounding box center [723, 208] width 596 height 52
click at [954, 207] on span "Your first month's rent has already been paid through the partner platform you …" at bounding box center [723, 208] width 596 height 52
click at [1090, 212] on div "Tenant Onboarding 1 Your details 2 Membership agreement 3 Rent agreement 4 Memb…" at bounding box center [636, 317] width 961 height 346
